Goal: Task Accomplishment & Management: Use online tool/utility

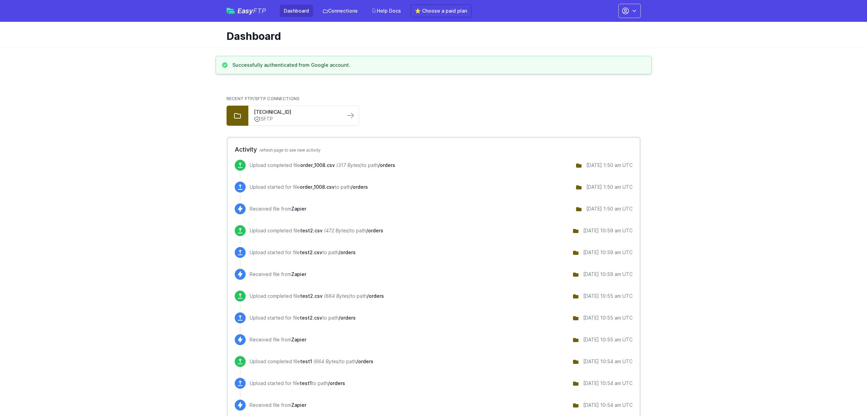
click at [627, 18] on div "Easy FTP Dashboard Connections Help Docs ⭐ Choose a paid plan Account Settings …" at bounding box center [433, 11] width 414 height 22
click at [627, 16] on button "button" at bounding box center [629, 11] width 22 height 14
click at [608, 26] on link "Account Settings" at bounding box center [607, 28] width 65 height 12
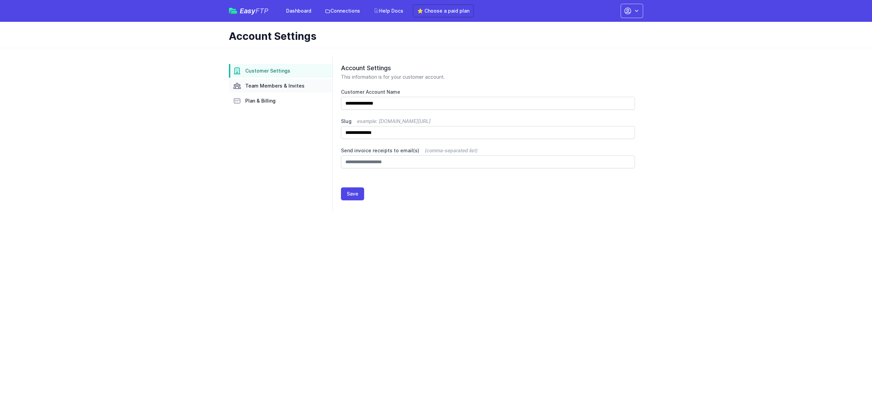
click at [289, 86] on span "Team Members & Invites" at bounding box center [274, 85] width 59 height 7
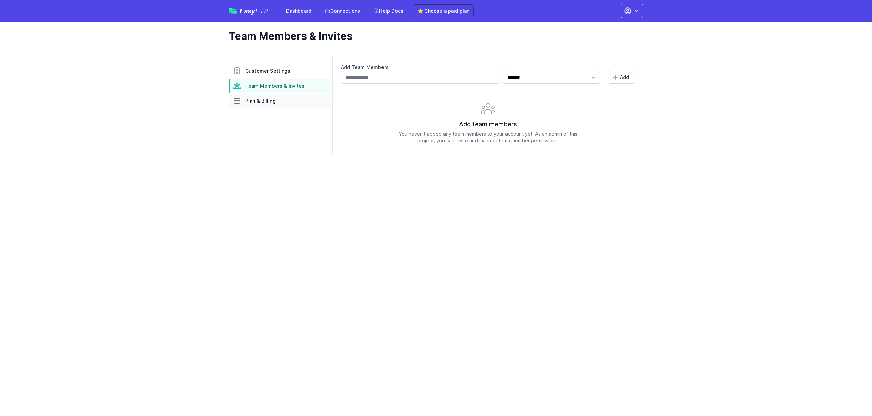
click at [278, 101] on link "Plan & Billing" at bounding box center [281, 101] width 104 height 14
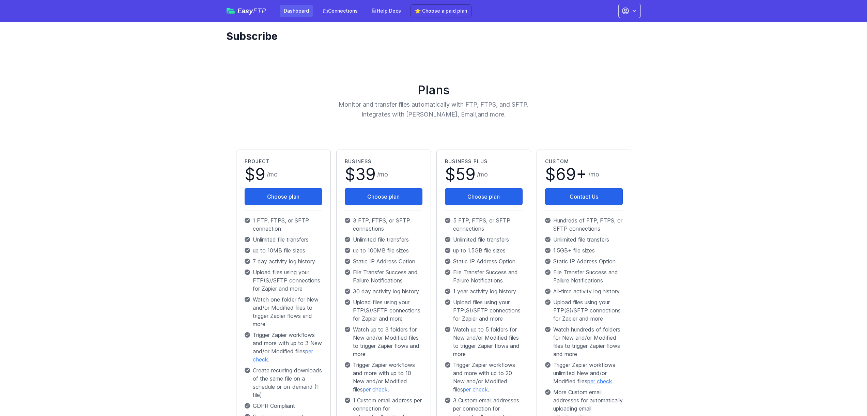
click at [290, 9] on link "Dashboard" at bounding box center [296, 11] width 33 height 12
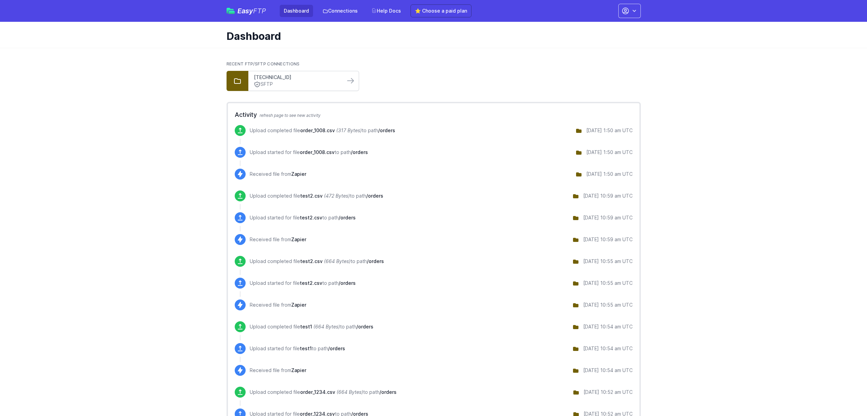
click at [311, 76] on link "[TECHNICAL_ID]" at bounding box center [297, 77] width 86 height 7
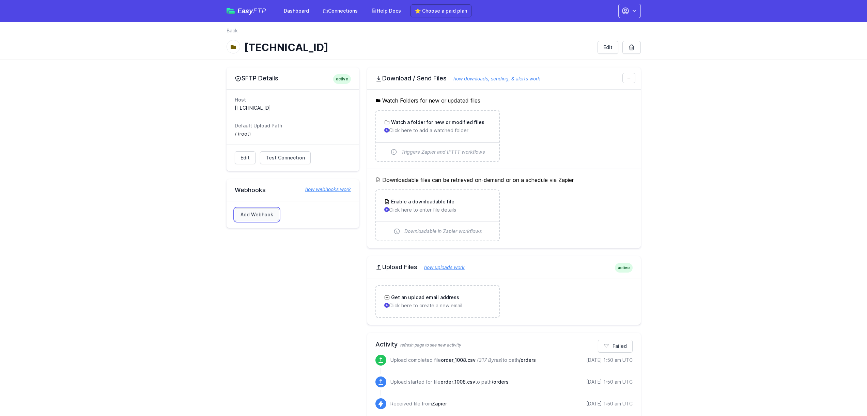
click at [264, 217] on link "Add Webhook" at bounding box center [257, 214] width 44 height 13
